Goal: Information Seeking & Learning: Learn about a topic

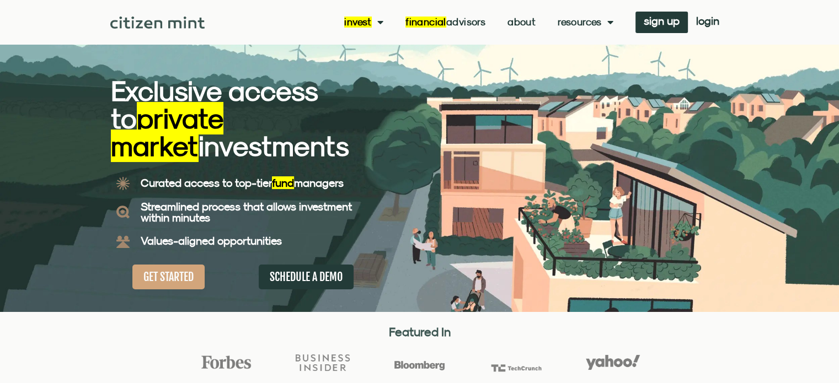
click at [531, 30] on div "Invest investments how it works Financial Advisors About Resources insights all…" at bounding box center [466, 23] width 523 height 22
click at [527, 27] on link "About" at bounding box center [521, 22] width 28 height 11
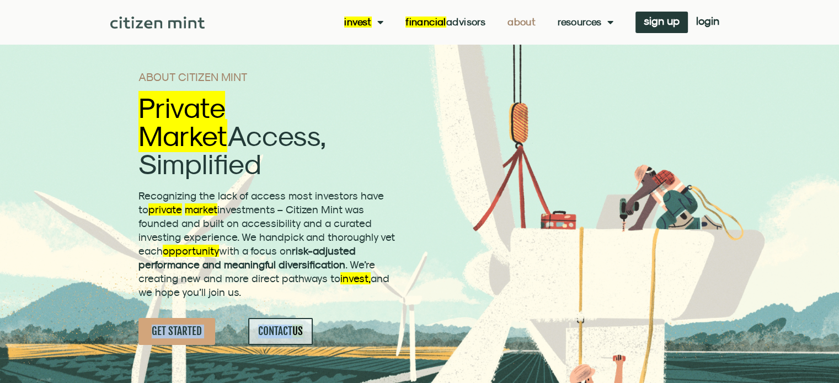
click at [390, 318] on div "GET STARTED CONTACT US" at bounding box center [270, 331] width 264 height 27
click at [391, 318] on div "CONTACT US" at bounding box center [325, 331] width 154 height 27
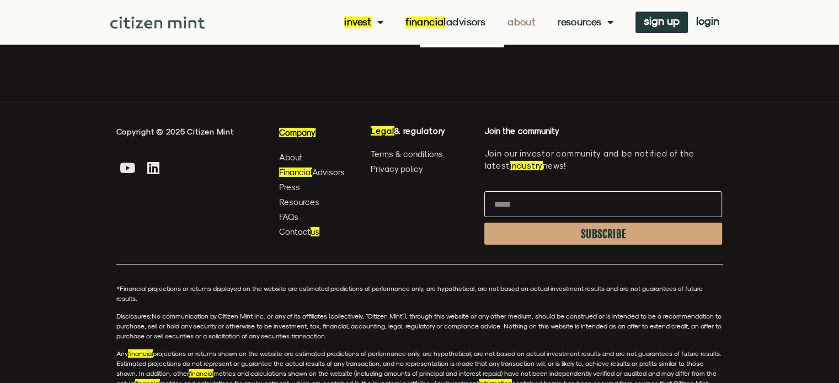
scroll to position [3737, 0]
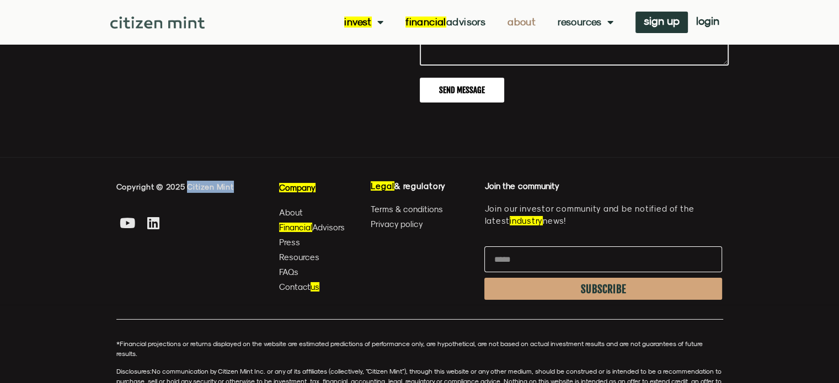
drag, startPoint x: 189, startPoint y: 125, endPoint x: 249, endPoint y: 124, distance: 59.6
click at [249, 181] on p "Copyright © 2025 Citizen Mint" at bounding box center [187, 187] width 143 height 12
copy span "Citizen Mint"
